Goal: Check status

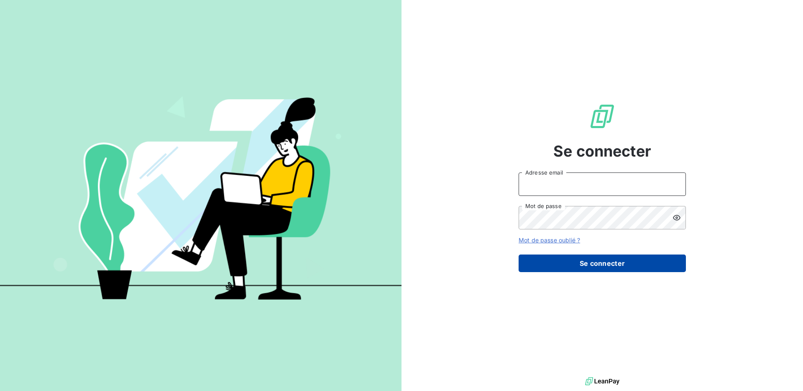
type input "[EMAIL_ADDRESS][DOMAIN_NAME]"
click at [596, 263] on button "Se connecter" at bounding box center [602, 263] width 167 height 18
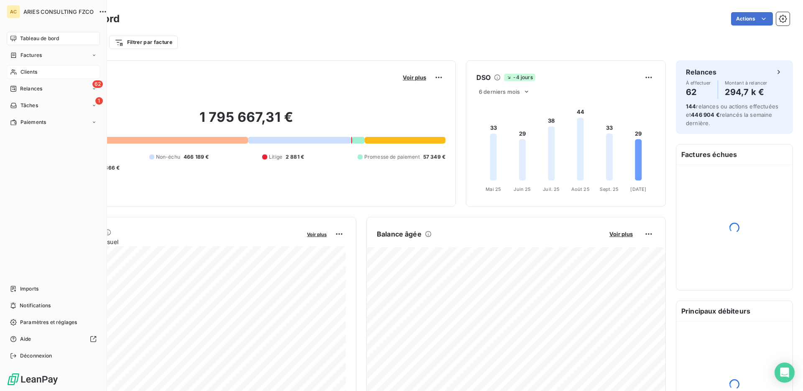
click at [30, 71] on span "Clients" at bounding box center [28, 72] width 17 height 8
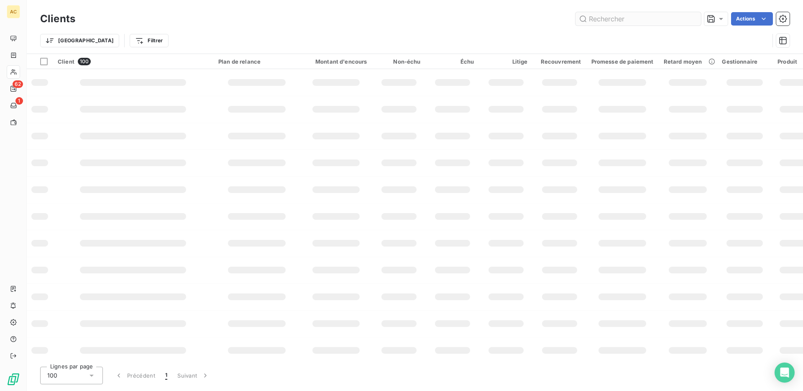
click at [615, 15] on input "text" at bounding box center [637, 18] width 125 height 13
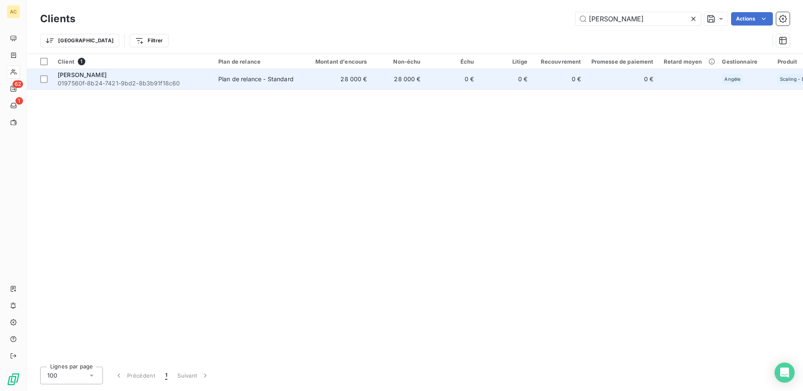
type input "[PERSON_NAME]"
click at [185, 77] on div "[PERSON_NAME]" at bounding box center [133, 75] width 151 height 8
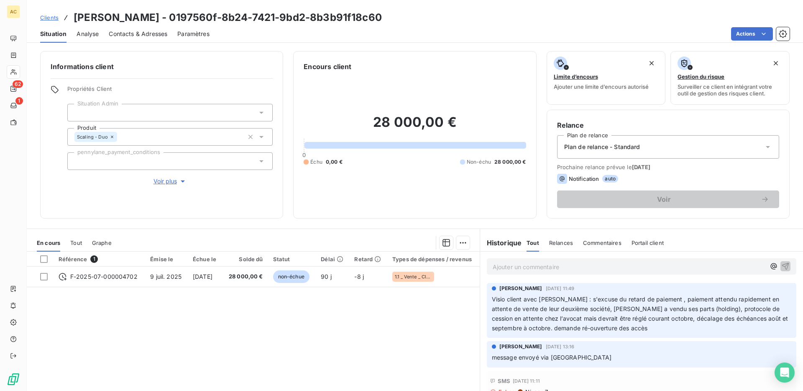
click at [82, 242] on div "En cours Tout Graphe" at bounding box center [253, 243] width 453 height 18
click at [77, 242] on span "Tout" at bounding box center [76, 242] width 12 height 7
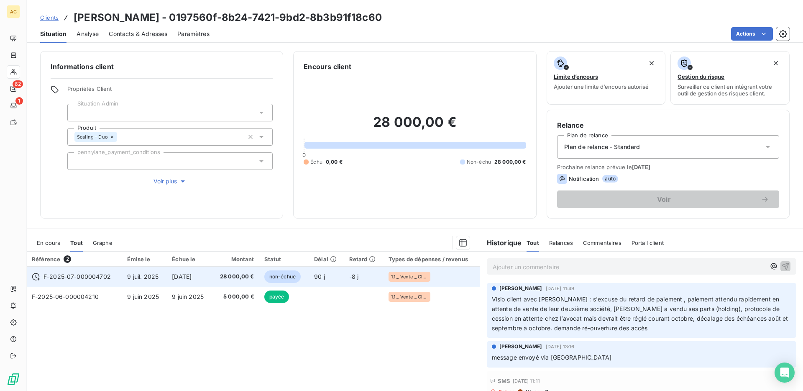
click at [332, 279] on td "90 j" at bounding box center [326, 276] width 35 height 20
